Goal: Information Seeking & Learning: Learn about a topic

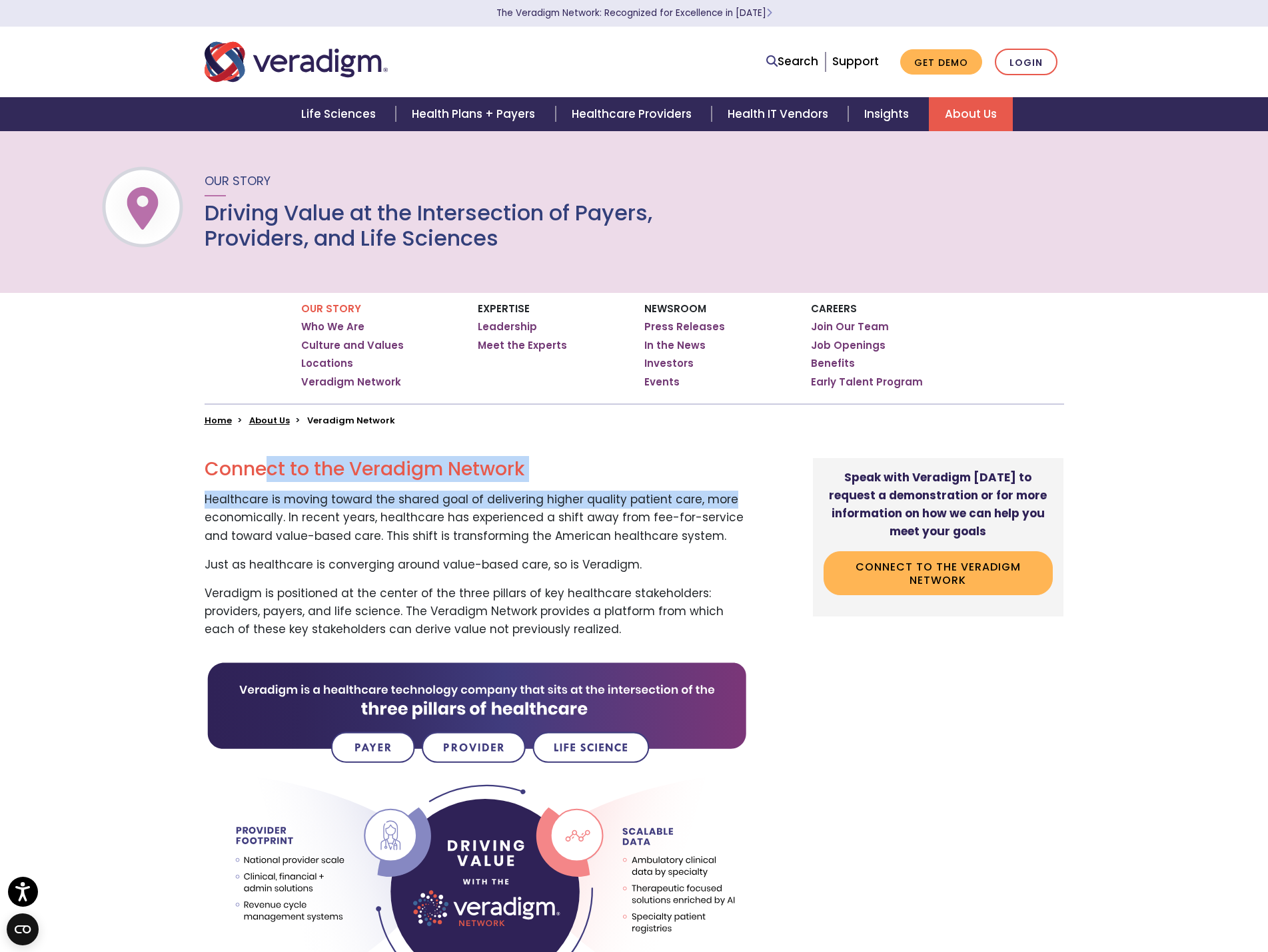
drag, startPoint x: 262, startPoint y: 464, endPoint x: 403, endPoint y: 561, distance: 171.1
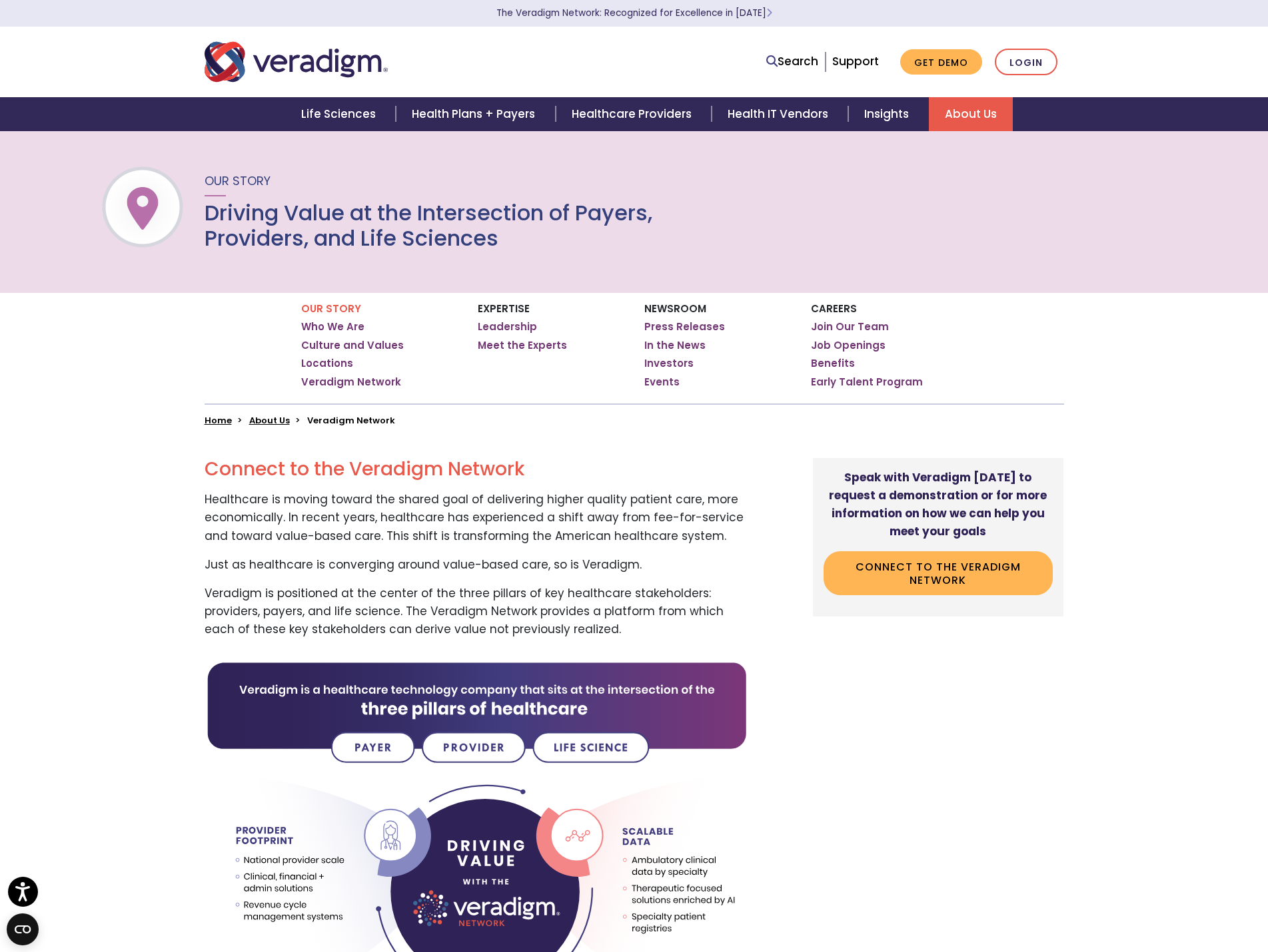
click at [402, 562] on p "Just as healthcare is converging around value-based care, so is Veradigm." at bounding box center [477, 565] width 544 height 18
click at [278, 58] on img "Veradigm logo" at bounding box center [296, 61] width 183 height 44
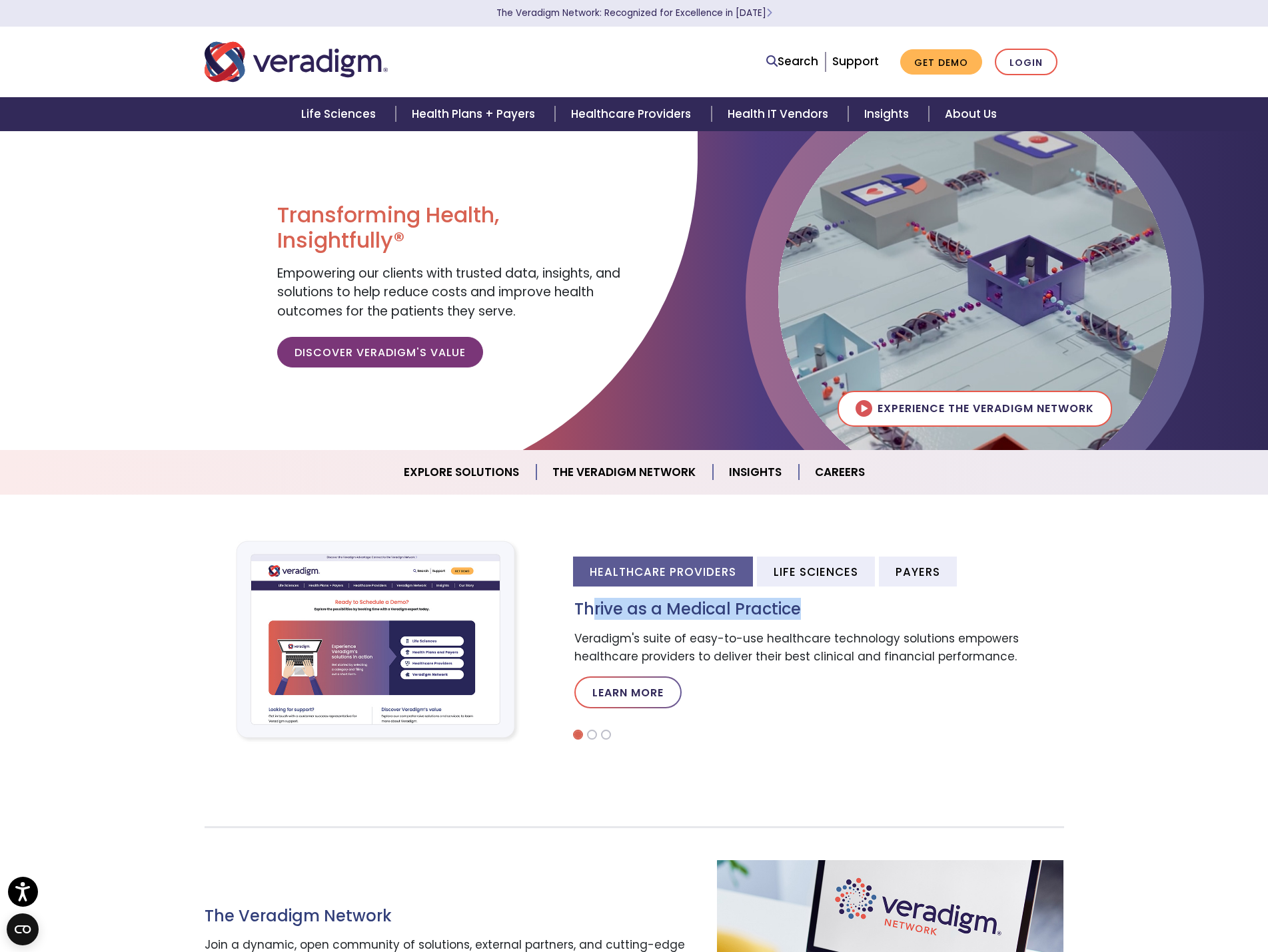
drag, startPoint x: 592, startPoint y: 608, endPoint x: 906, endPoint y: 593, distance: 314.4
click at [906, 593] on div "Thrive as a Medical Practice Veradigm's suite of easy-to-use healthcare technol…" at bounding box center [817, 655] width 493 height 130
click at [860, 616] on h3 "Thrive as a Medical Practice" at bounding box center [819, 610] width 490 height 19
click at [480, 470] on link "Explore Solutions" at bounding box center [462, 472] width 149 height 34
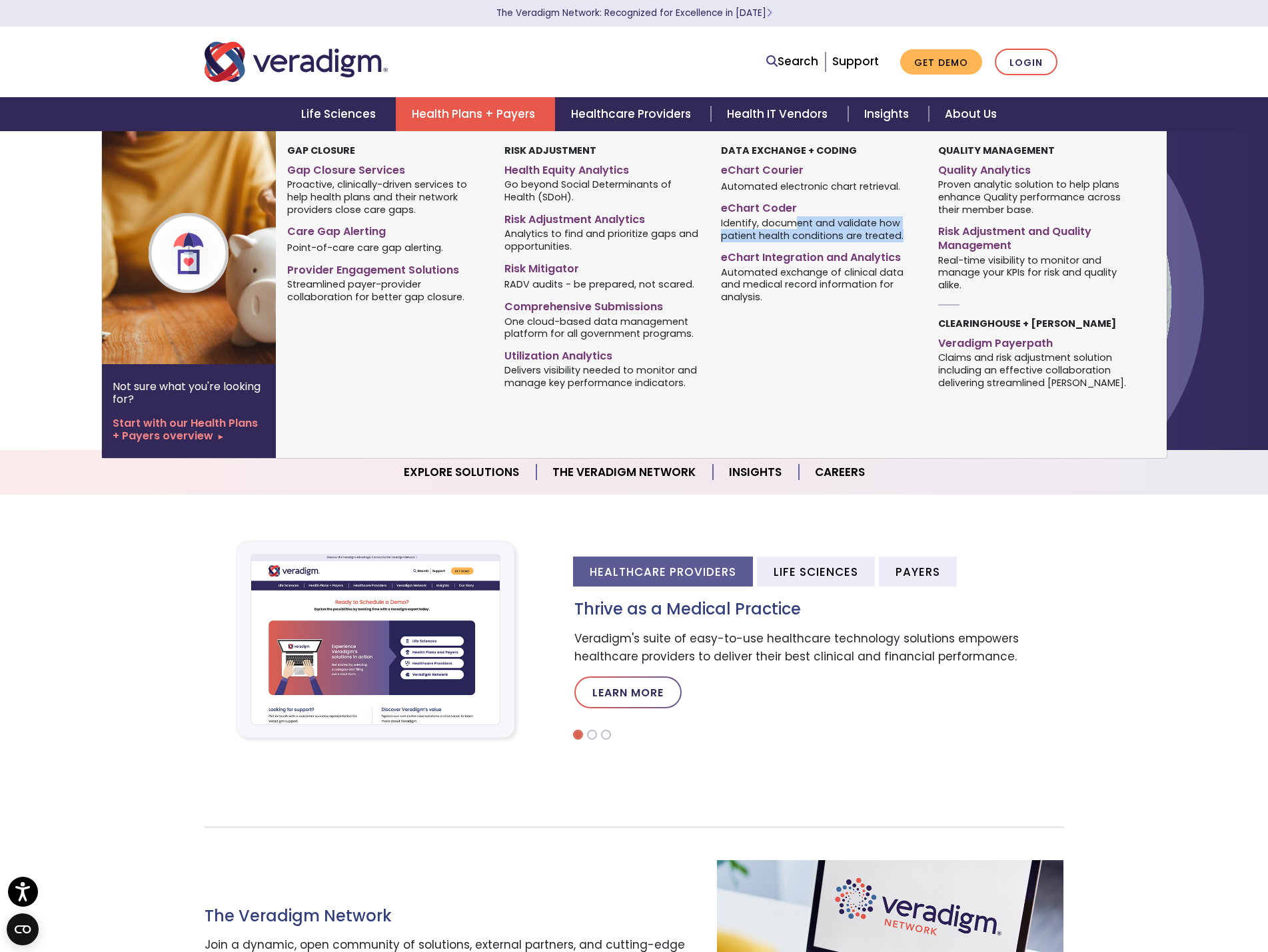
drag, startPoint x: 795, startPoint y: 223, endPoint x: 899, endPoint y: 241, distance: 105.5
click at [899, 241] on span "Identify, document and validate how patient health conditions are treated." at bounding box center [819, 229] width 197 height 26
click at [804, 301] on span "Automated exchange of clinical data and medical record information for analysis." at bounding box center [819, 285] width 197 height 39
drag, startPoint x: 767, startPoint y: 273, endPoint x: 819, endPoint y: 279, distance: 52.3
click at [859, 276] on span "Automated exchange of clinical data and medical record information for analysis." at bounding box center [819, 285] width 197 height 39
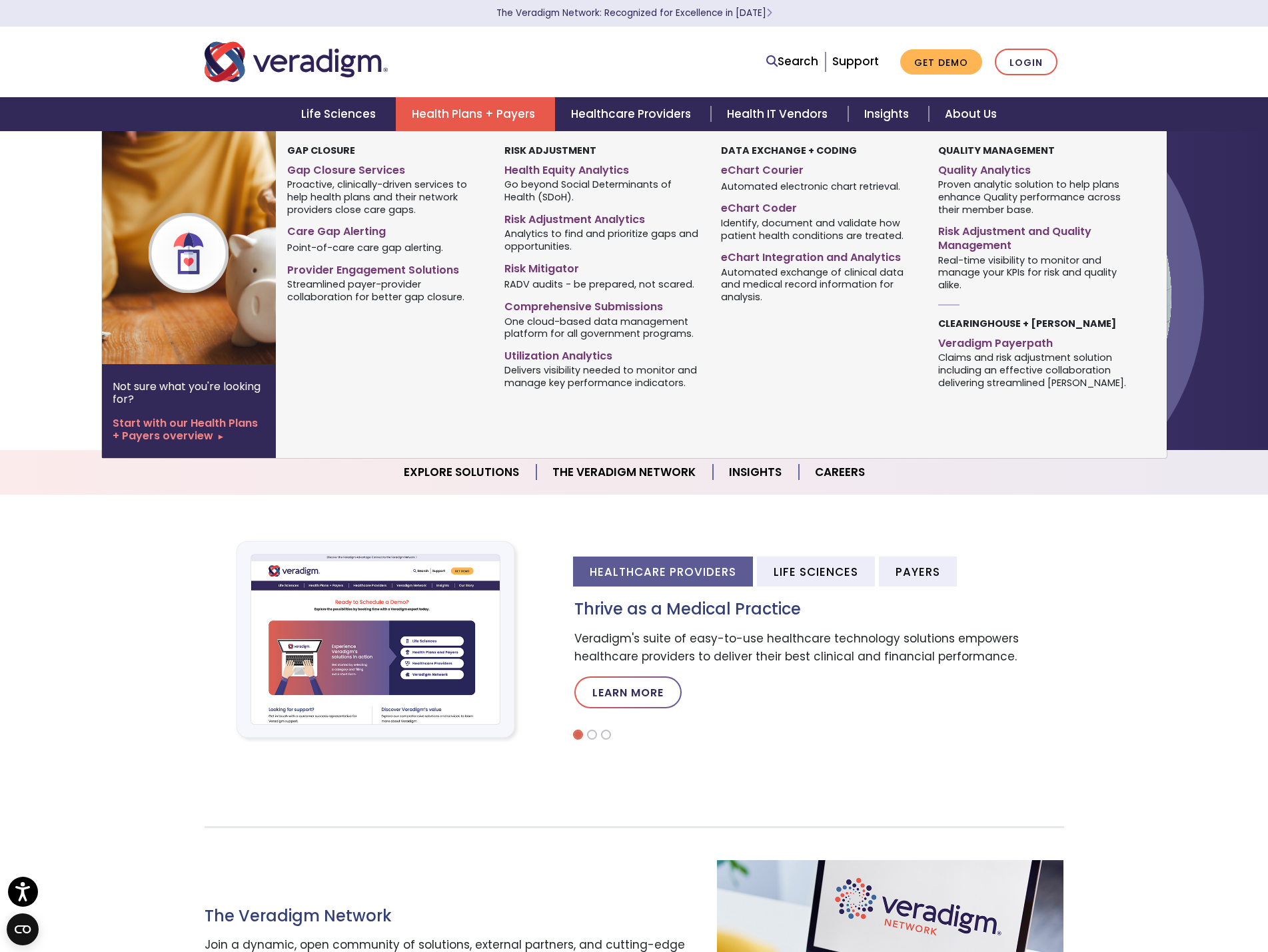
click at [808, 282] on span "Automated exchange of clinical data and medical record information for analysis." at bounding box center [819, 285] width 197 height 39
drag, startPoint x: 969, startPoint y: 183, endPoint x: 1134, endPoint y: 205, distance: 166.5
click at [1148, 202] on div "Not sure what you're looking for? Start with our Health Plans + Payers overview…" at bounding box center [634, 294] width 1065 height 327
click at [1024, 208] on span "Proven analytic solution to help plans enhance Quality performance across their…" at bounding box center [1036, 197] width 197 height 39
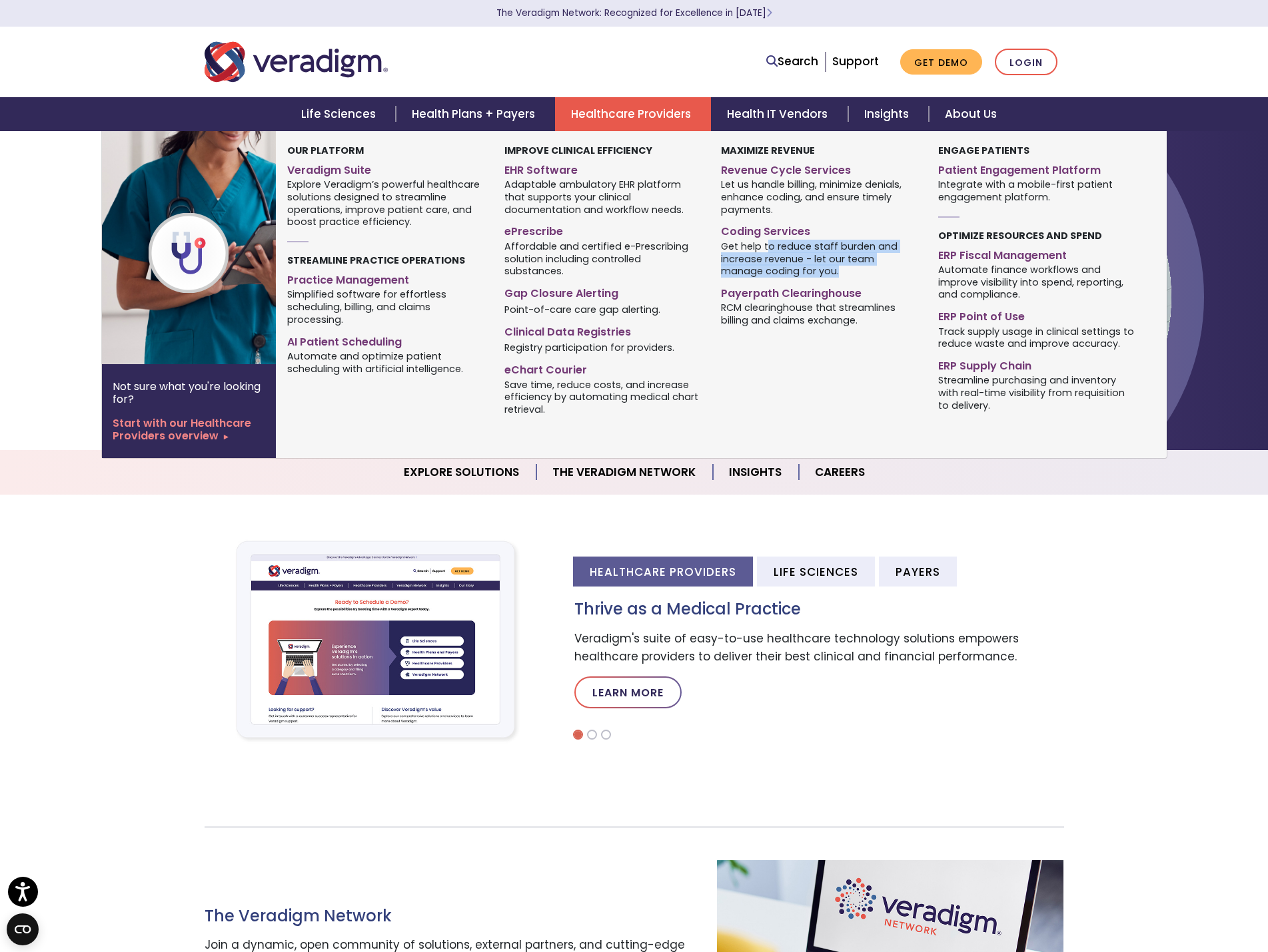
drag, startPoint x: 769, startPoint y: 249, endPoint x: 804, endPoint y: 262, distance: 37.3
click at [923, 247] on div "Maximize Revenue Revenue Cycle Services Coding Services" at bounding box center [819, 282] width 217 height 277
click at [781, 265] on span "Get help to reduce staff burden and increase revenue - let our team manage codi…" at bounding box center [819, 259] width 197 height 39
drag, startPoint x: 743, startPoint y: 255, endPoint x: 775, endPoint y: 253, distance: 32.1
click at [865, 253] on span "Get help to reduce staff burden and increase revenue - let our team manage codi…" at bounding box center [819, 259] width 197 height 39
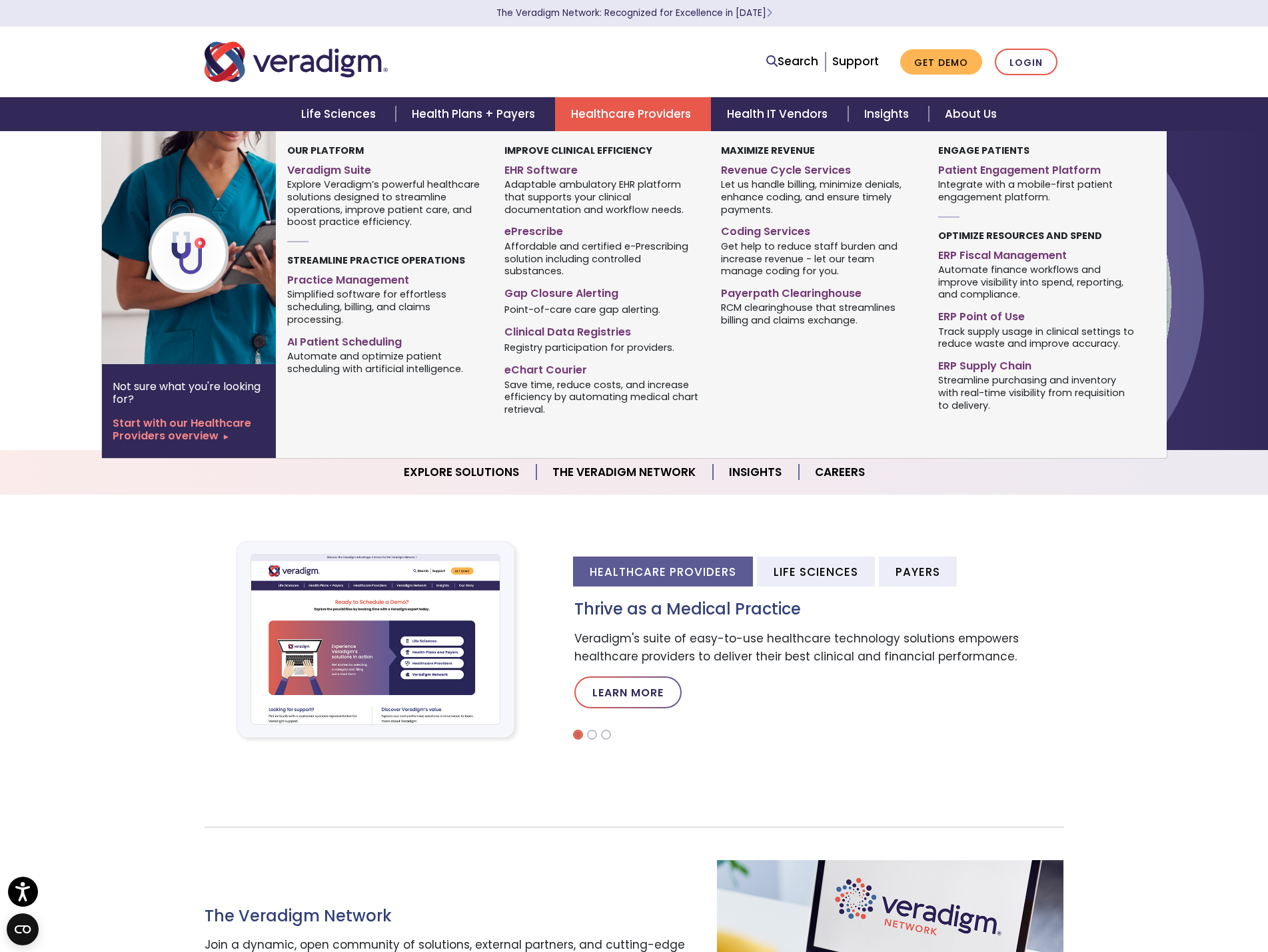
click at [757, 253] on span "Get help to reduce staff burden and increase revenue - let our team manage codi…" at bounding box center [819, 259] width 197 height 39
drag, startPoint x: 757, startPoint y: 244, endPoint x: 790, endPoint y: 241, distance: 33.1
click at [903, 241] on span "Get help to reduce staff burden and increase revenue - let our team manage codi…" at bounding box center [819, 259] width 197 height 39
click at [776, 241] on span "Get help to reduce staff burden and increase revenue - let our team manage codi…" at bounding box center [819, 259] width 197 height 39
